Goal: Task Accomplishment & Management: Use online tool/utility

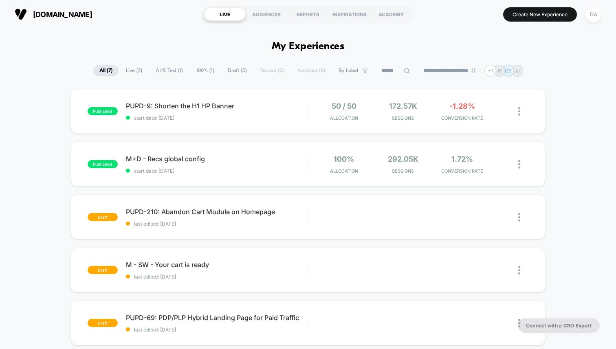
click at [171, 70] on span "A/B Test ( 1 )" at bounding box center [169, 70] width 40 height 11
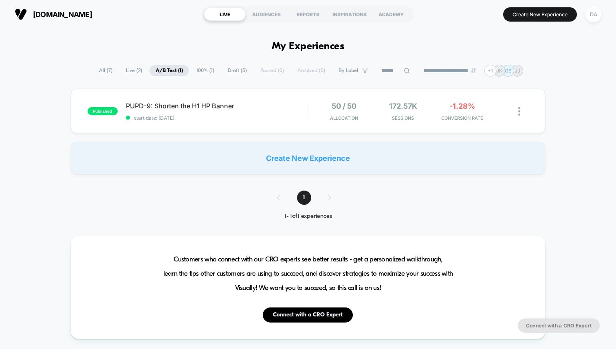
click at [234, 74] on span "Draft ( 5 )" at bounding box center [237, 70] width 31 height 11
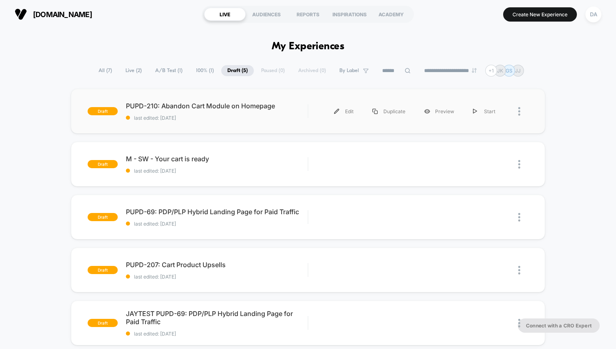
click at [225, 125] on div "draft PUPD-210: Abandon Cart Module on Homepage last edited: [DATE] Edit Duplic…" at bounding box center [308, 111] width 474 height 45
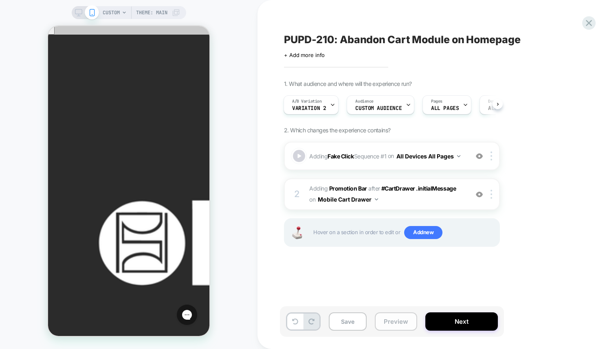
click at [393, 322] on button "Preview" at bounding box center [396, 321] width 42 height 18
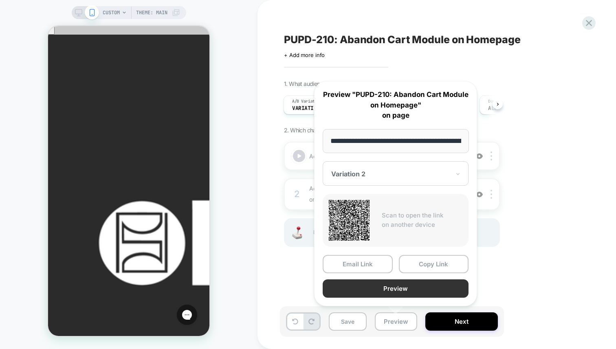
click at [394, 285] on button "Preview" at bounding box center [396, 288] width 146 height 18
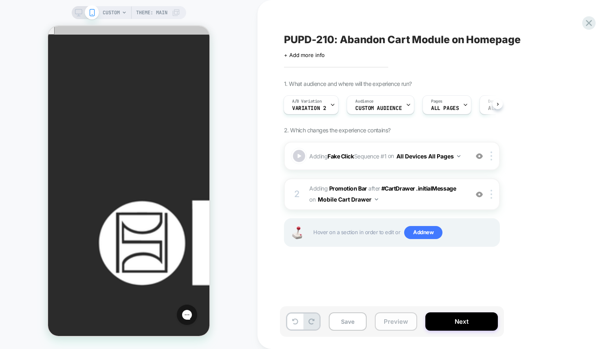
click at [400, 320] on button "Preview" at bounding box center [396, 321] width 42 height 18
